Goal: Transaction & Acquisition: Purchase product/service

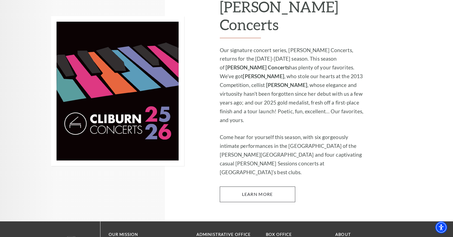
scroll to position [387, 0]
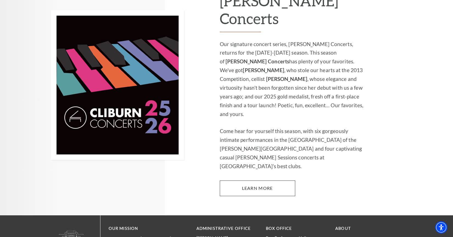
click at [250, 180] on link "Learn More" at bounding box center [257, 187] width 75 height 15
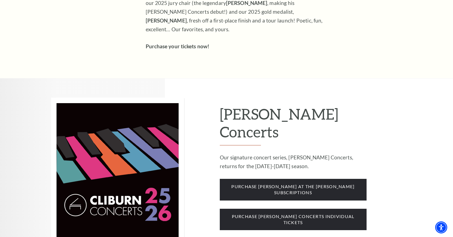
scroll to position [422, 0]
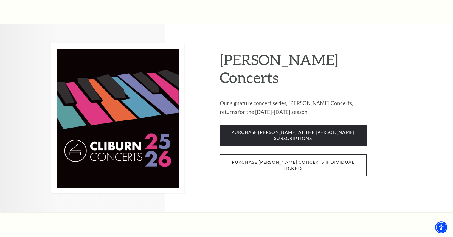
click at [283, 154] on span "purchase cliburn concerts individual tickets" at bounding box center [293, 165] width 147 height 22
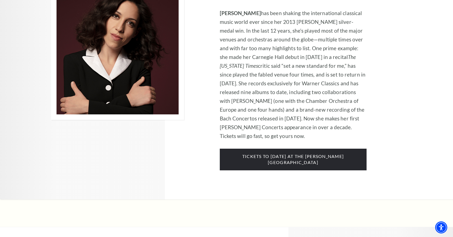
scroll to position [1239, 0]
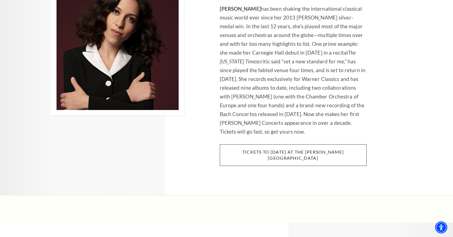
click at [285, 144] on span "tickets to Thursday, november 6 at the kimbell art museum" at bounding box center [293, 155] width 147 height 22
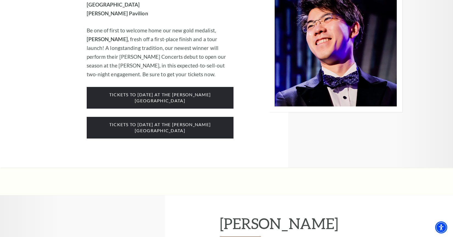
scroll to position [925, 0]
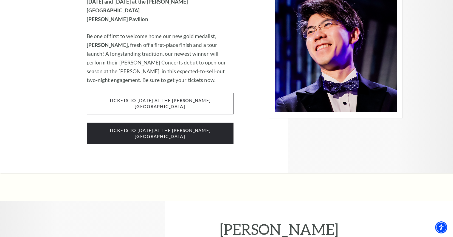
click at [171, 93] on span "tickets to Wednesday, october 1 at the kimbell art museum" at bounding box center [160, 104] width 147 height 22
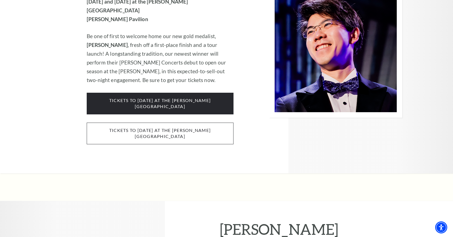
click at [185, 123] on span "Tickets to Thursday, October 2 at the Kimbell Art Museum" at bounding box center [160, 134] width 147 height 22
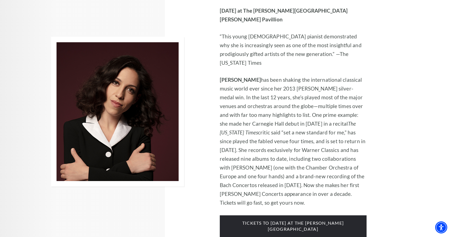
scroll to position [1200, 0]
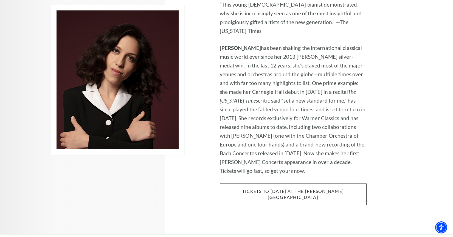
click at [252, 183] on span "tickets to Thursday, november 6 at the kimbell art museum" at bounding box center [293, 194] width 147 height 22
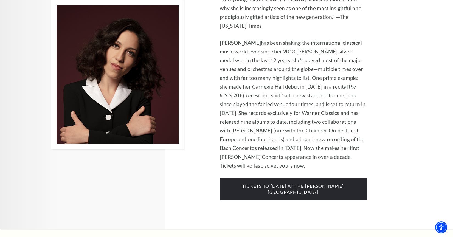
scroll to position [1208, 0]
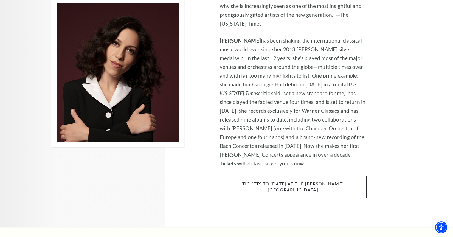
click at [275, 176] on span "tickets to Thursday, november 6 at the kimbell art museum" at bounding box center [293, 187] width 147 height 22
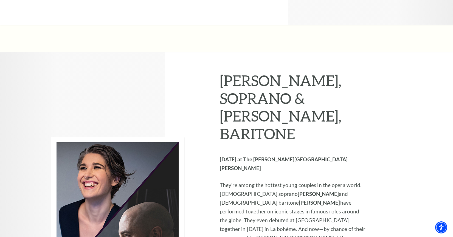
scroll to position [1852, 0]
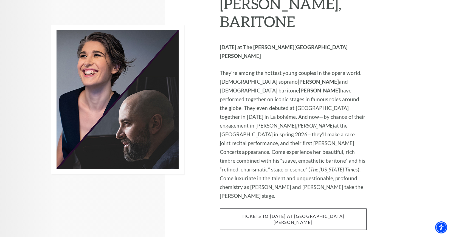
click at [263, 208] on span "tickets to thursday, january 29 at The Kimbell art museum" at bounding box center [293, 219] width 147 height 22
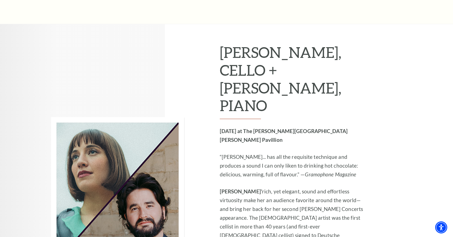
scroll to position [2625, 0]
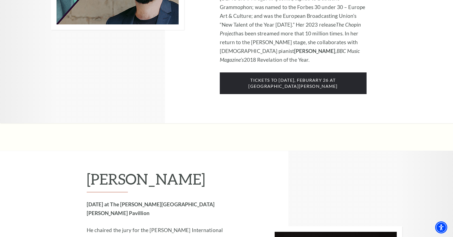
scroll to position [2873, 0]
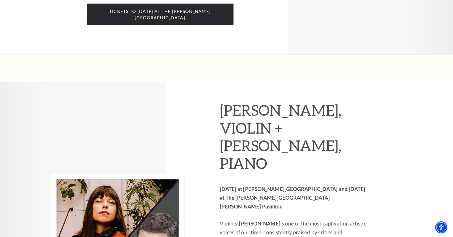
scroll to position [3262, 0]
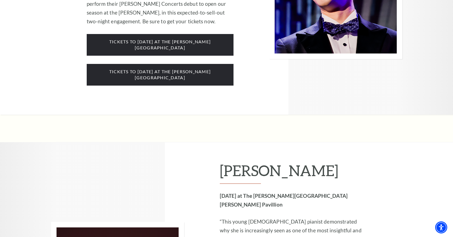
scroll to position [895, 0]
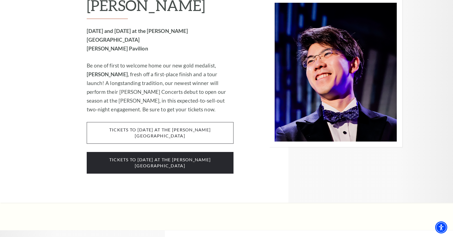
click at [162, 122] on span "tickets to Wednesday, october 1 at the kimbell art museum" at bounding box center [160, 133] width 147 height 22
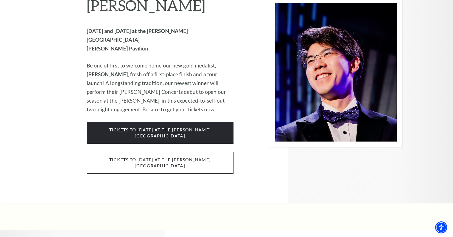
click at [185, 152] on span "Tickets to Thursday, October 2 at the Kimbell Art Museum" at bounding box center [160, 163] width 147 height 22
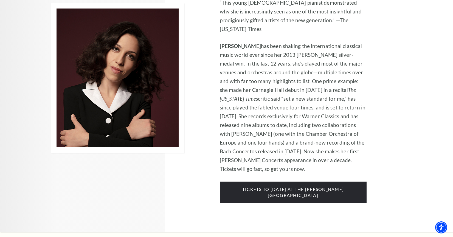
scroll to position [1206, 0]
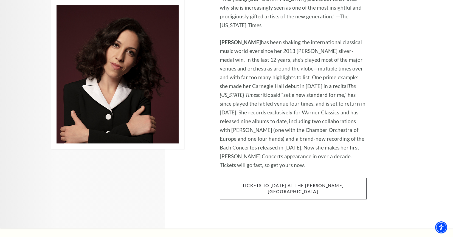
click at [237, 178] on span "tickets to Thursday, november 6 at the kimbell art museum" at bounding box center [293, 189] width 147 height 22
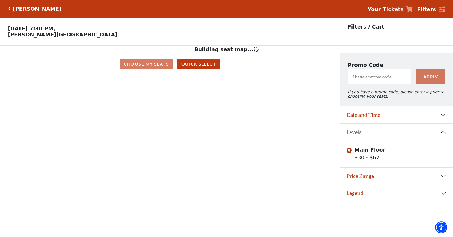
scroll to position [11, 0]
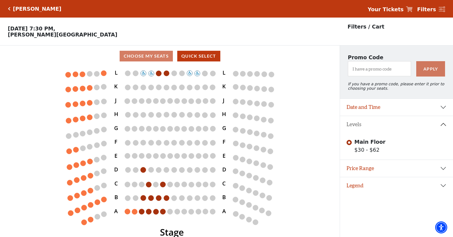
scroll to position [11, 0]
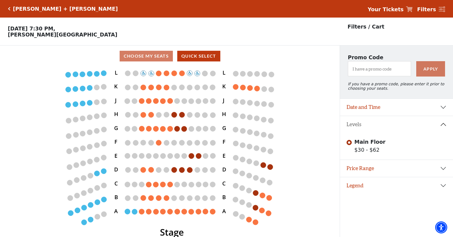
scroll to position [11, 0]
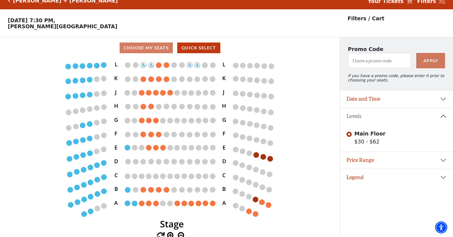
scroll to position [6, 0]
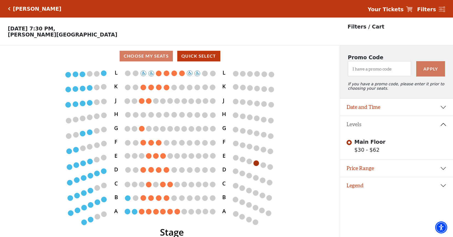
scroll to position [11, 0]
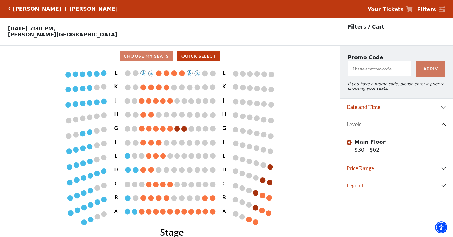
scroll to position [11, 0]
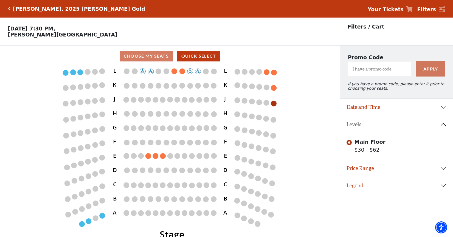
scroll to position [11, 0]
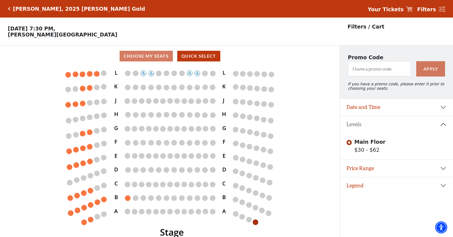
scroll to position [11, 0]
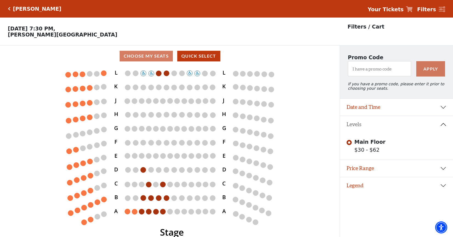
scroll to position [11, 0]
